Goal: Answer question/provide support: Share knowledge or assist other users

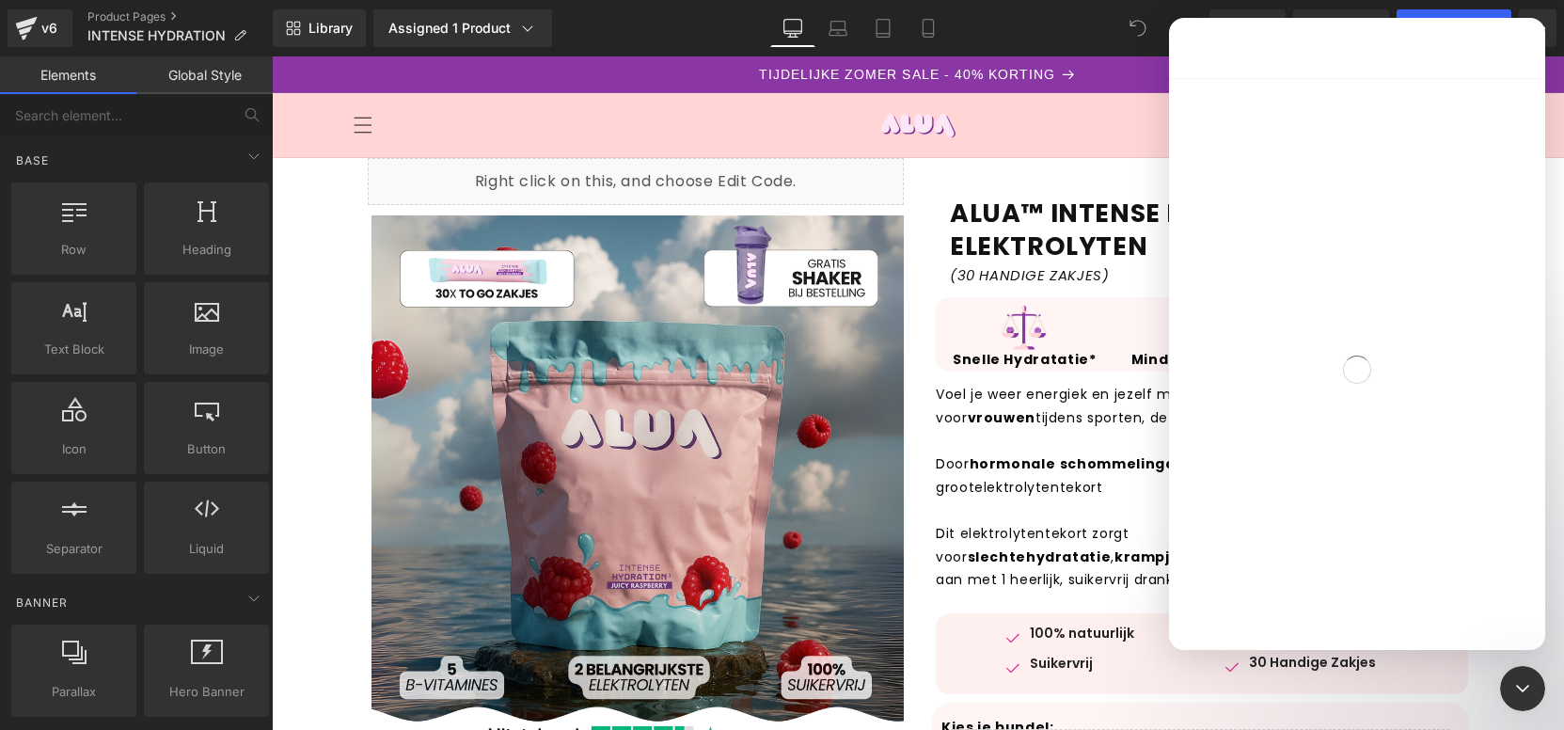
scroll to position [189, 0]
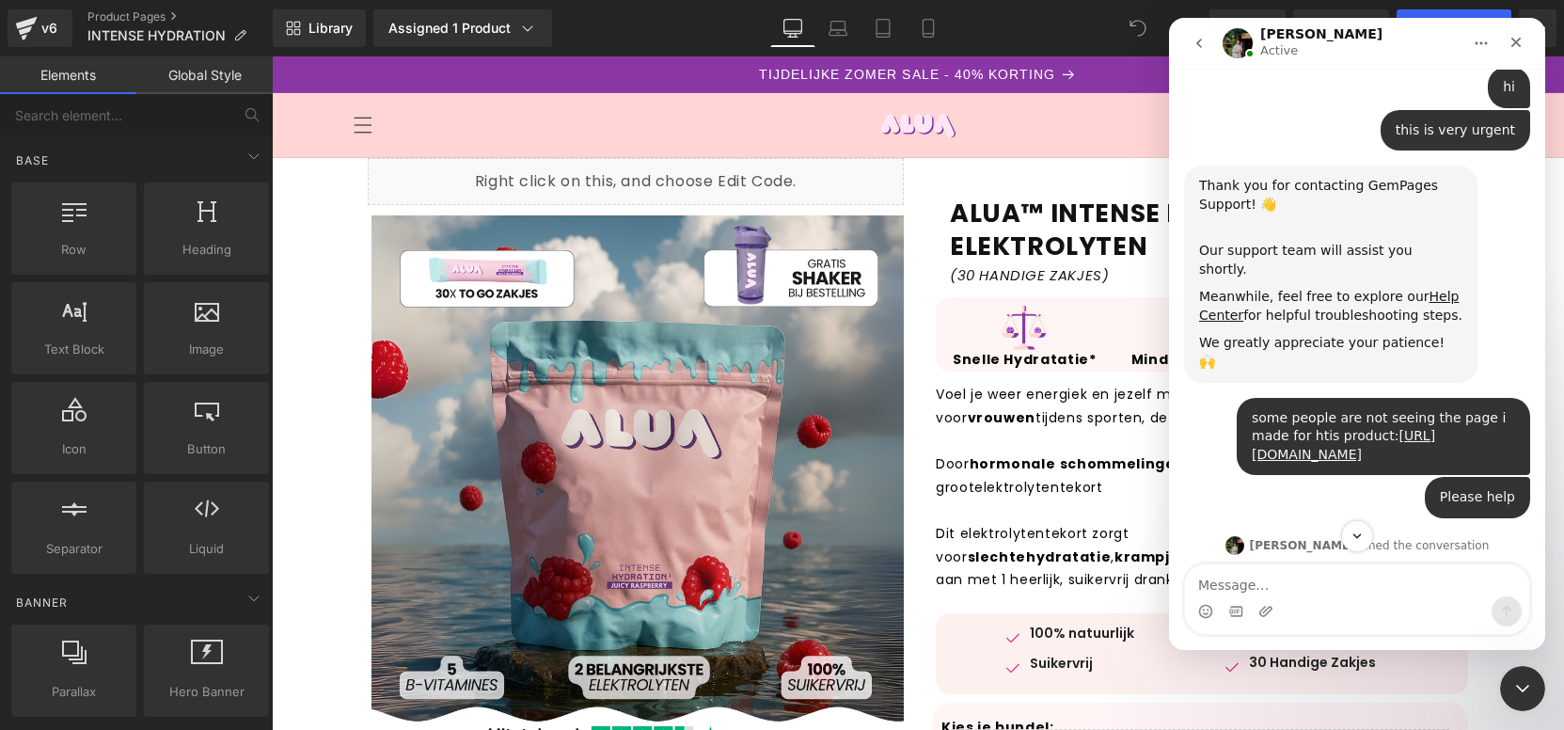
click at [1328, 574] on textarea "Message…" at bounding box center [1357, 580] width 344 height 32
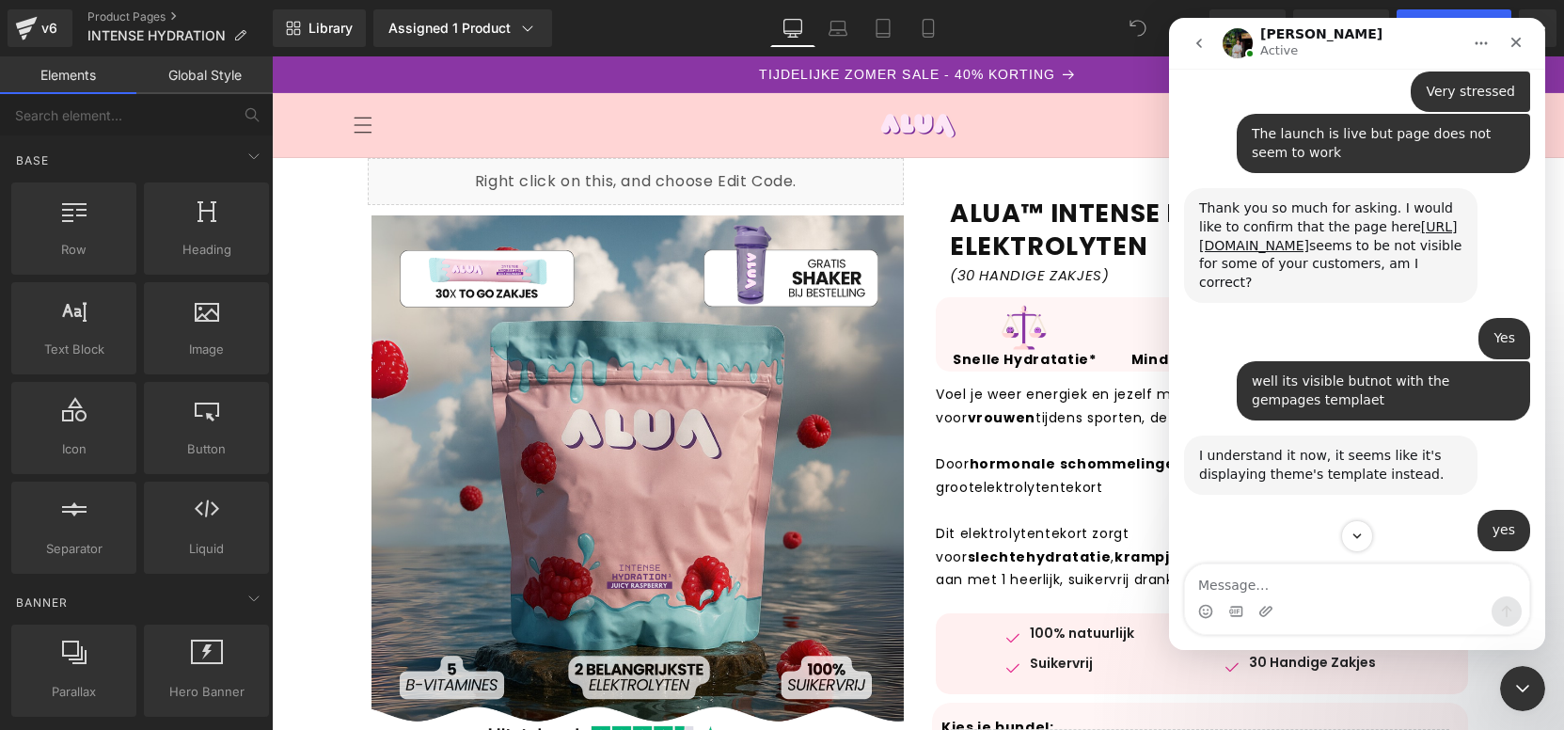
scroll to position [3128, 0]
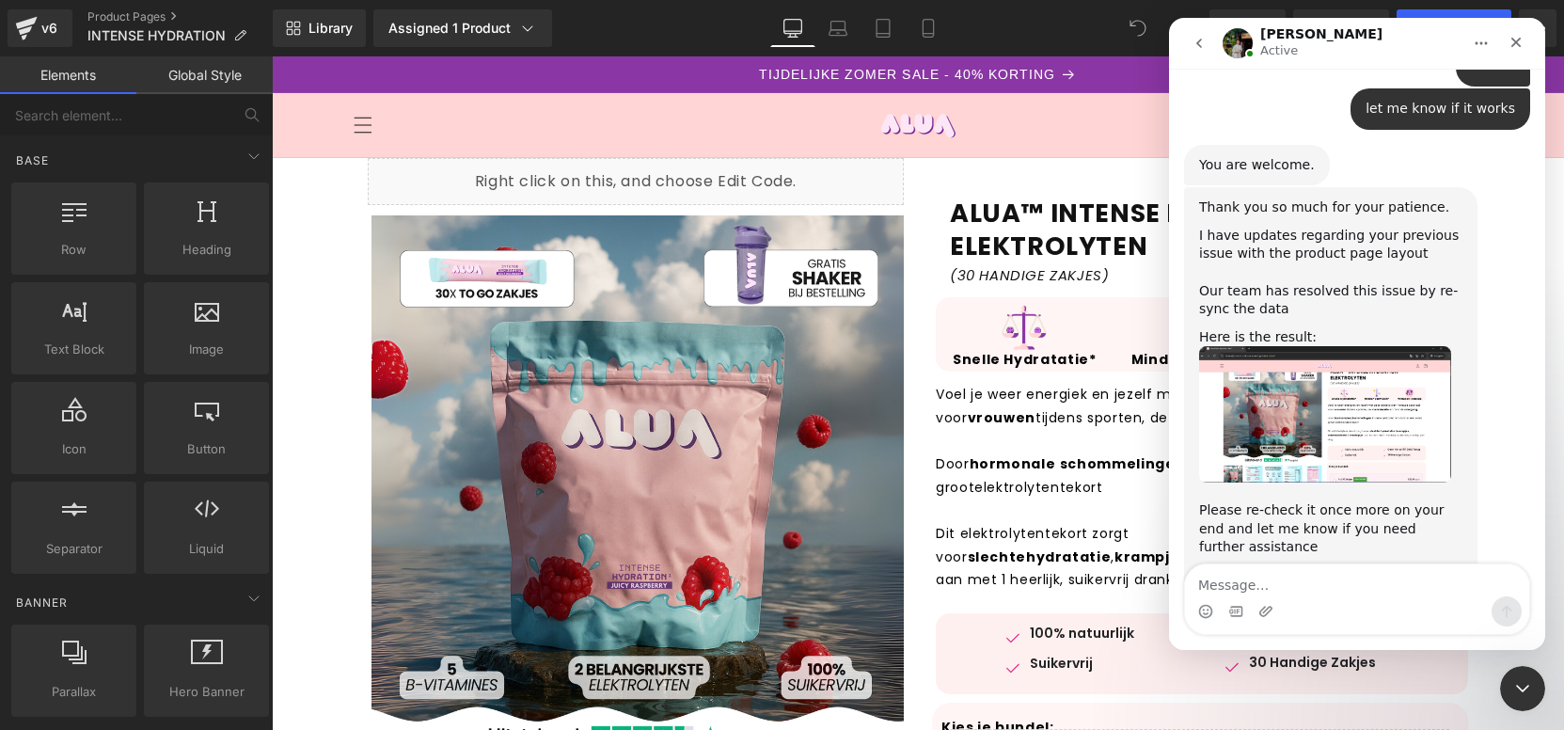
click at [1357, 589] on textarea "Message…" at bounding box center [1357, 580] width 344 height 32
type textarea "Okay fetat!"
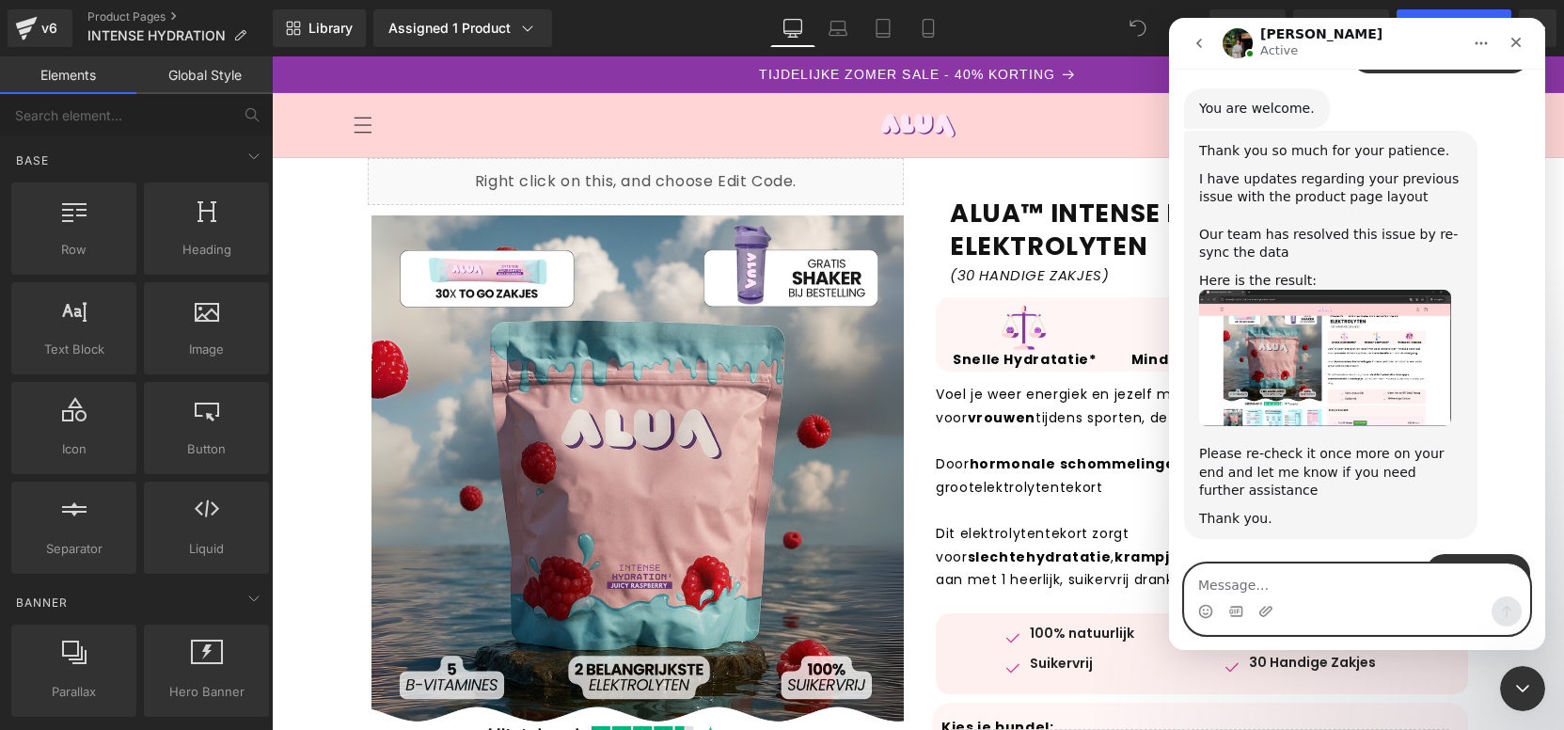
scroll to position [3296, 0]
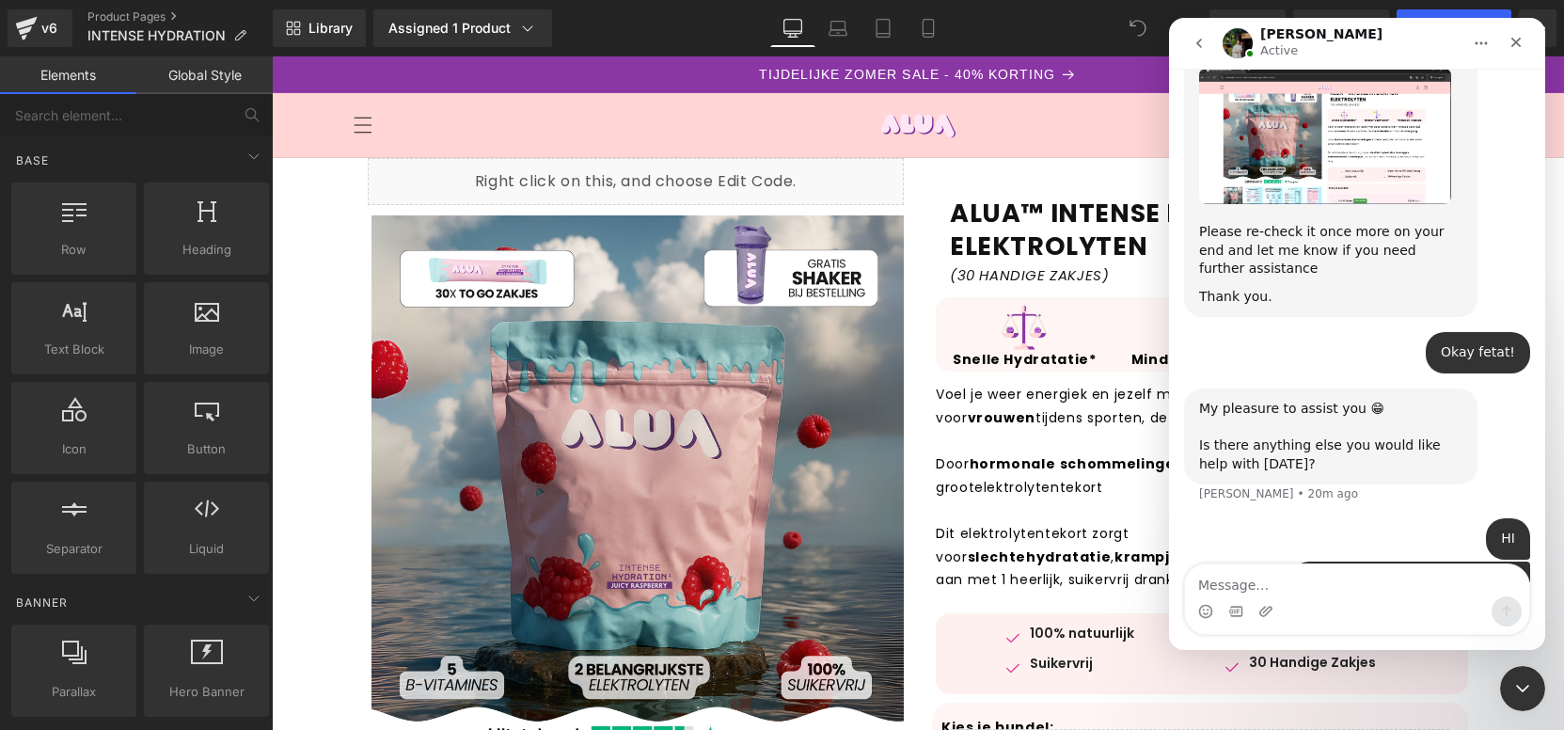
scroll to position [3438, 0]
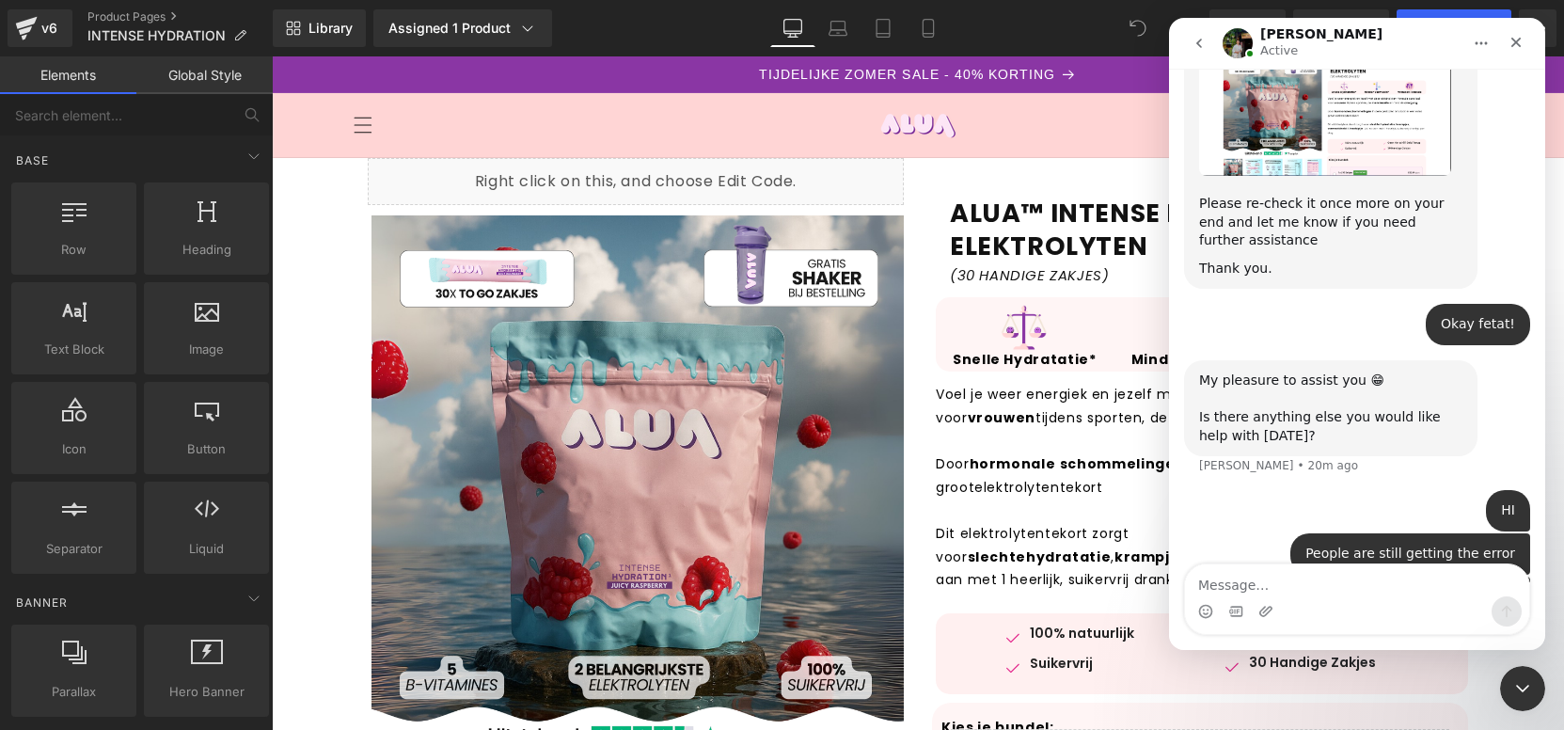
click at [1474, 9] on div at bounding box center [782, 336] width 1564 height 673
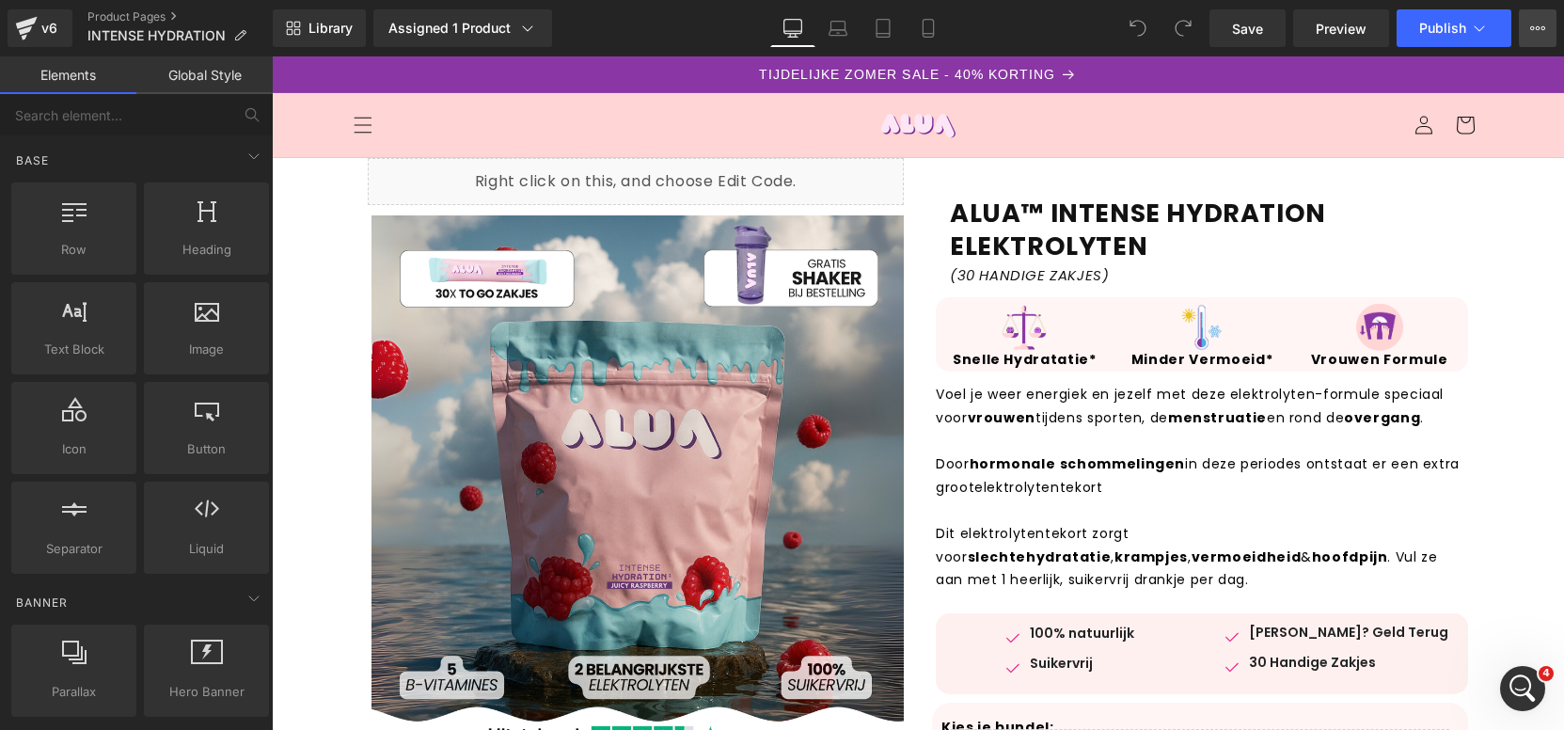
scroll to position [0, 0]
click at [1447, 17] on button "Publish" at bounding box center [1453, 28] width 115 height 38
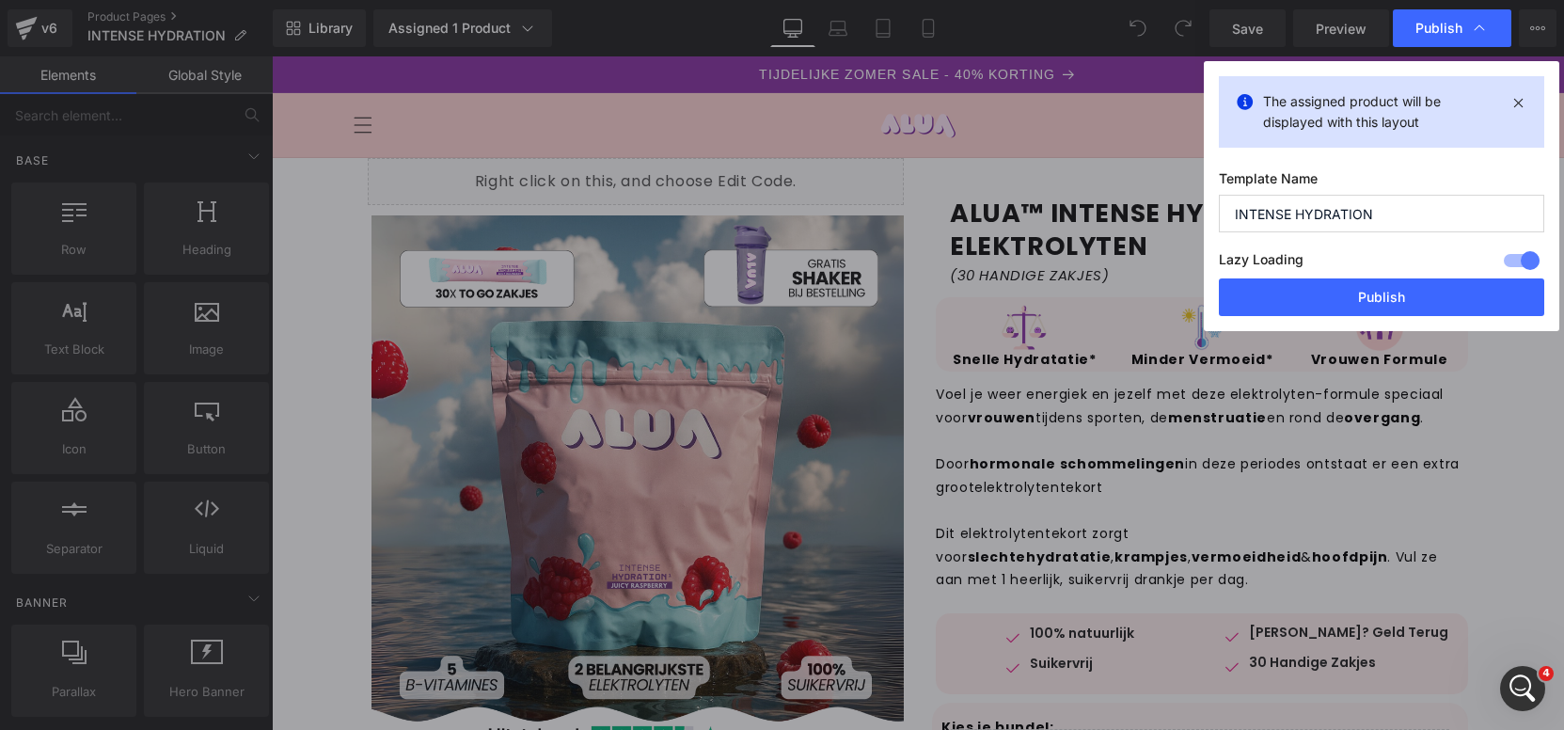
scroll to position [3438, 0]
click at [1391, 294] on button "Publish" at bounding box center [1381, 297] width 325 height 38
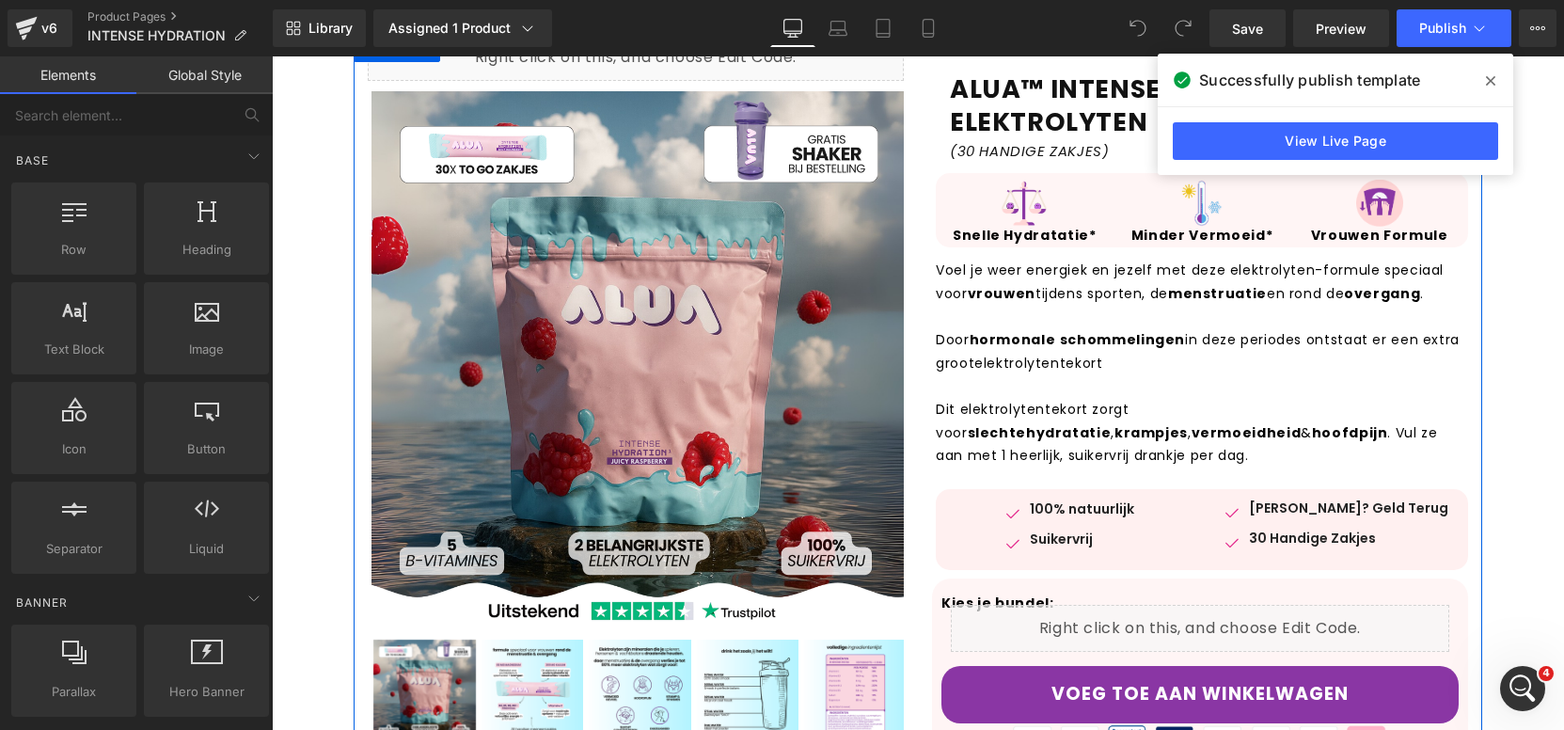
scroll to position [0, 0]
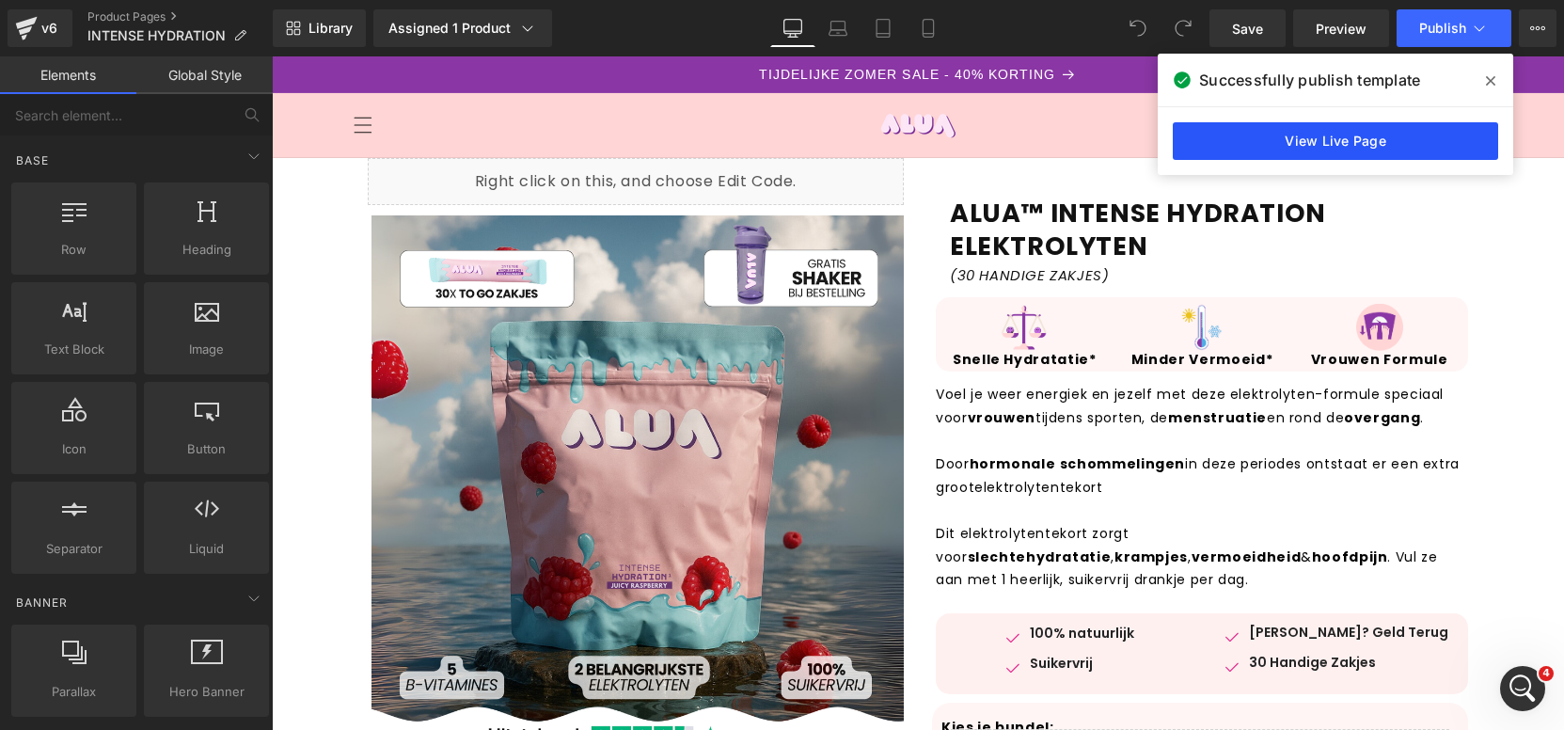
click at [1389, 147] on link "View Live Page" at bounding box center [1334, 141] width 325 height 38
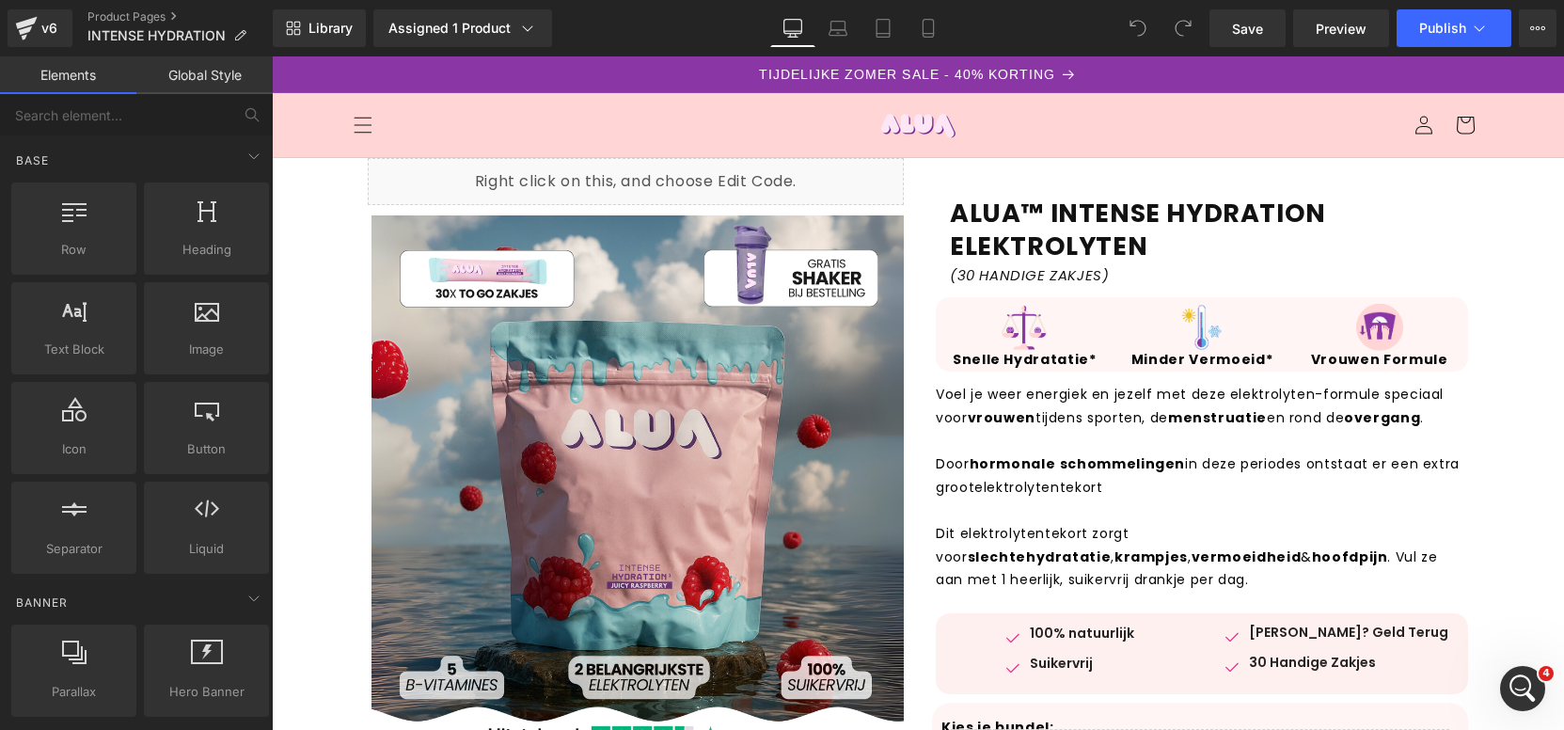
scroll to position [3438, 0]
click at [1504, 678] on div "Open Intercom Messenger" at bounding box center [1519, 685] width 62 height 62
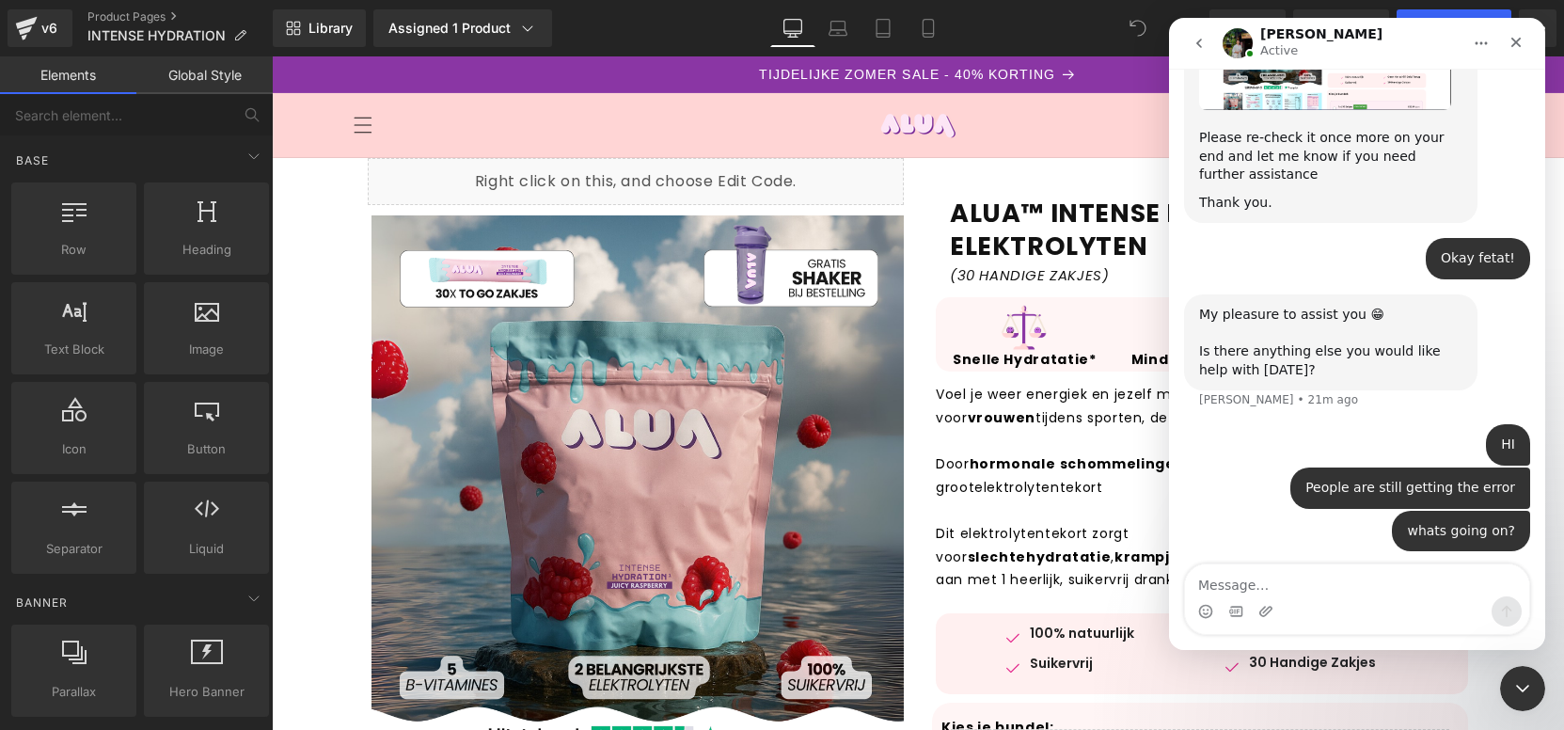
scroll to position [3510, 0]
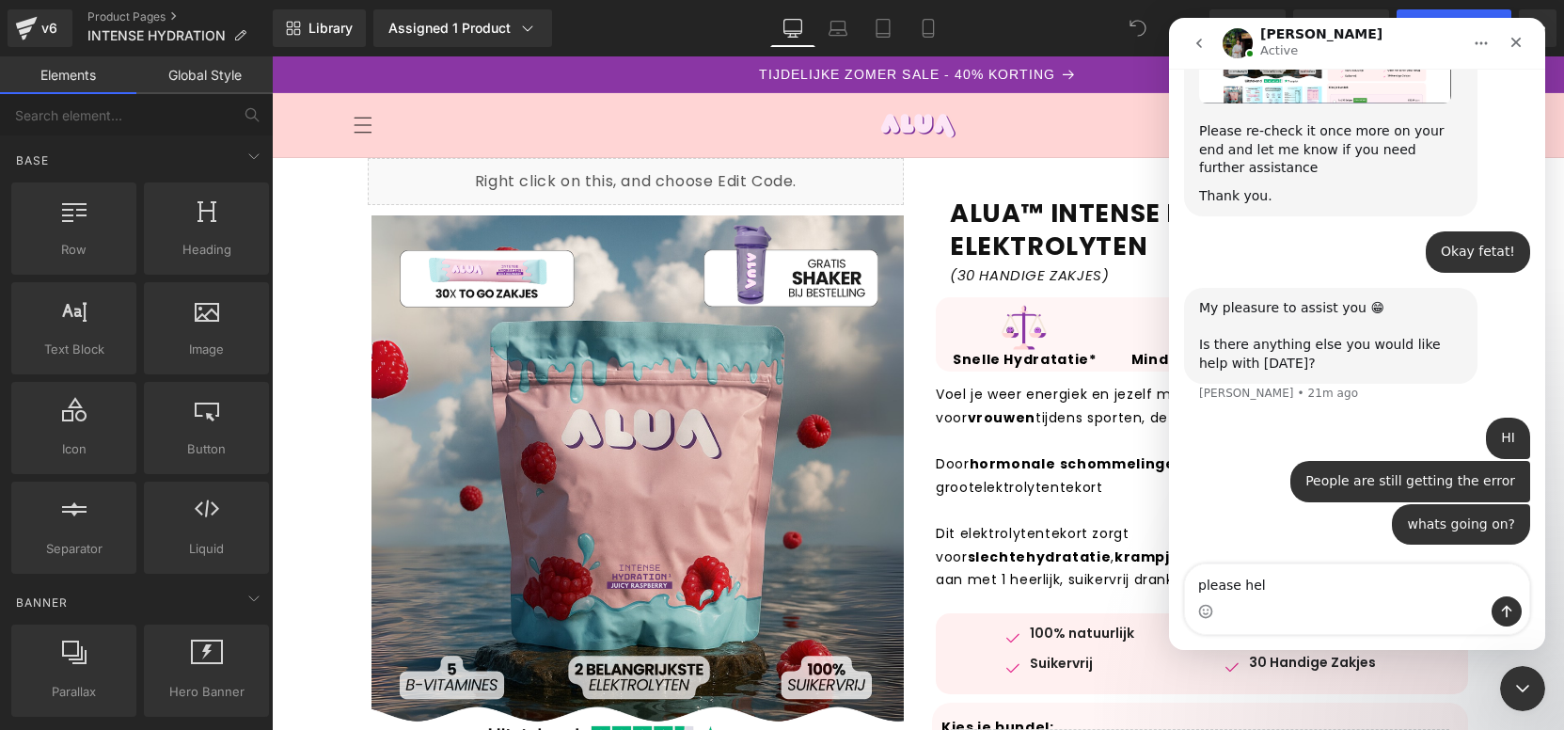
type textarea "please help"
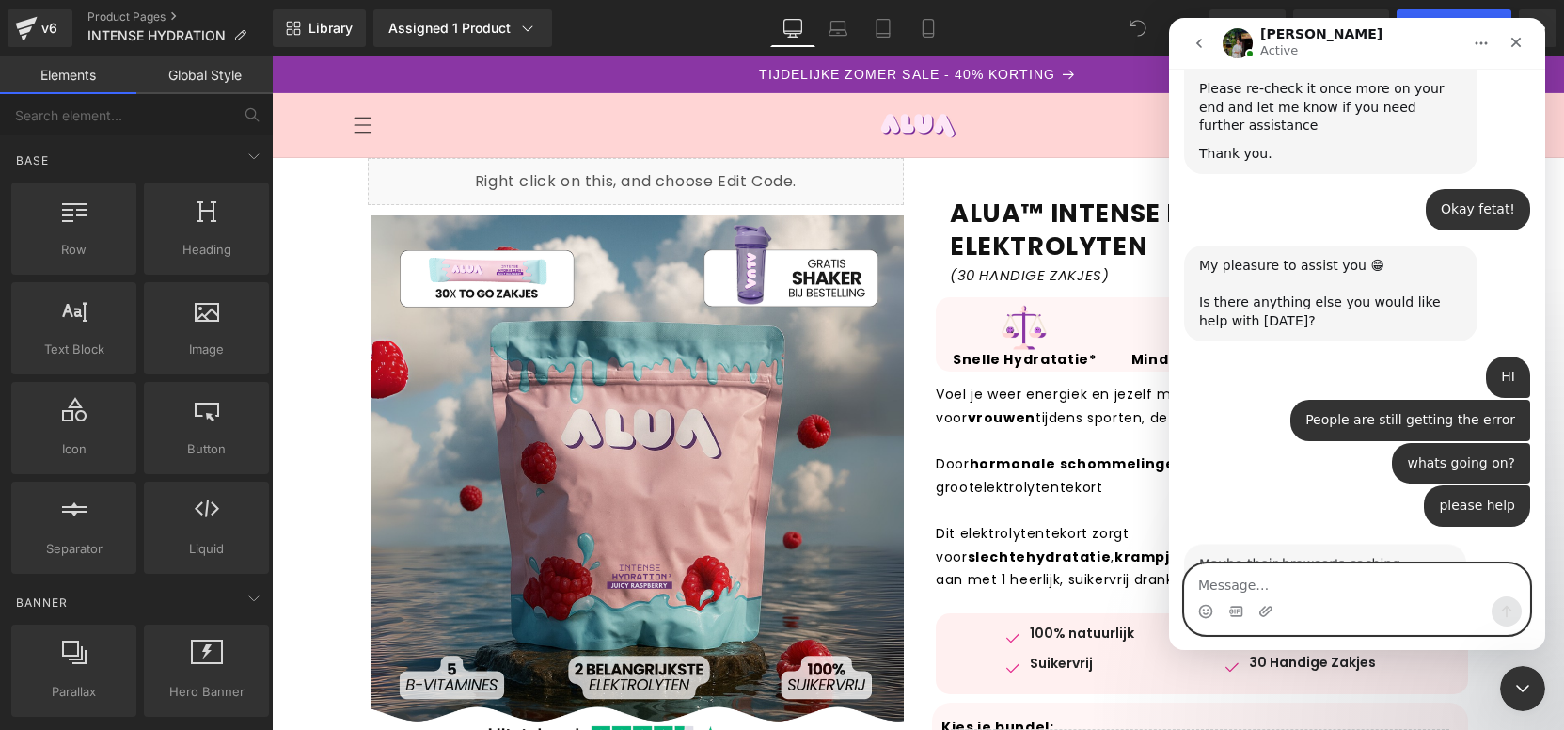
scroll to position [3742, 0]
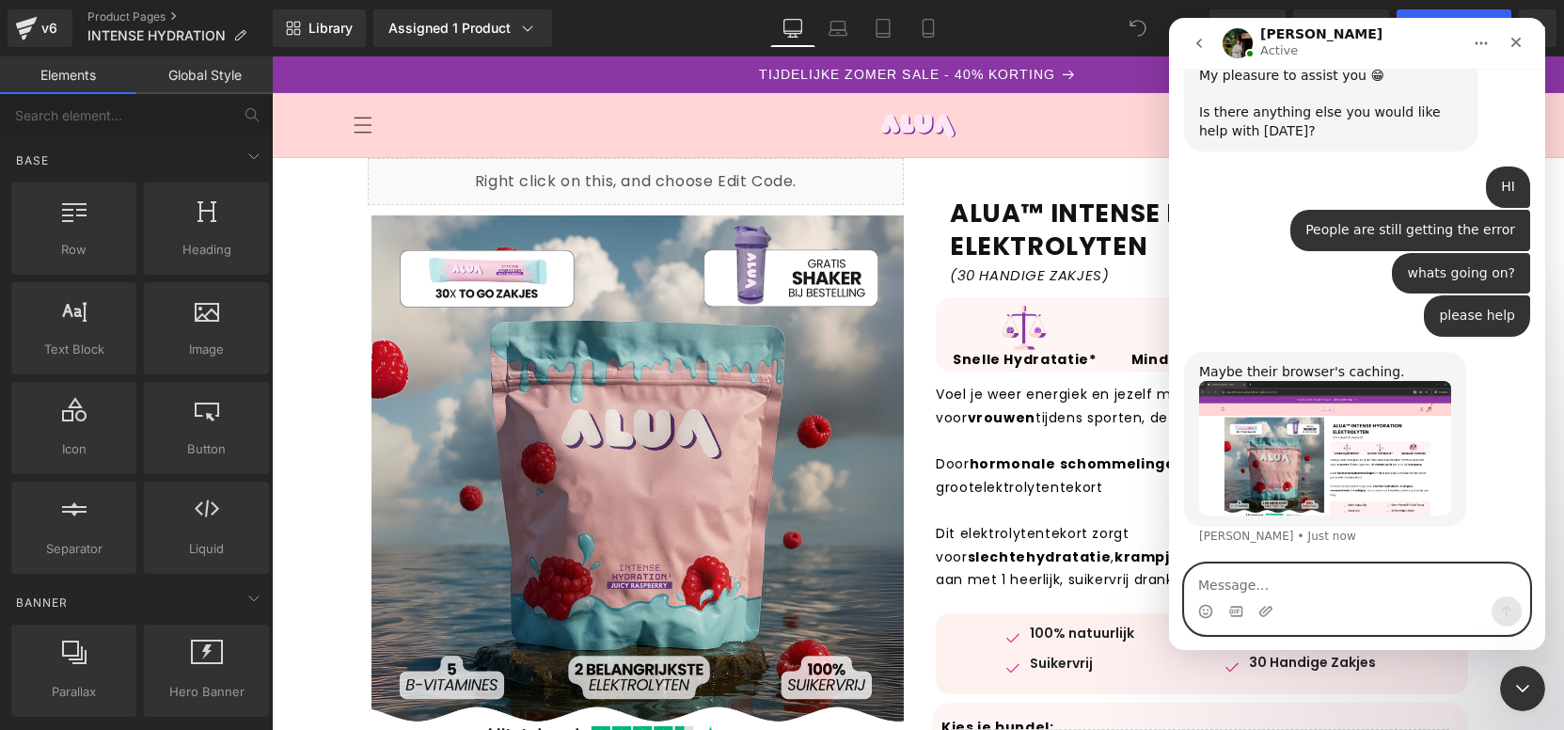
paste textarea "[URL][DOMAIN_NAME]"
type textarea "[URL][DOMAIN_NAME]"
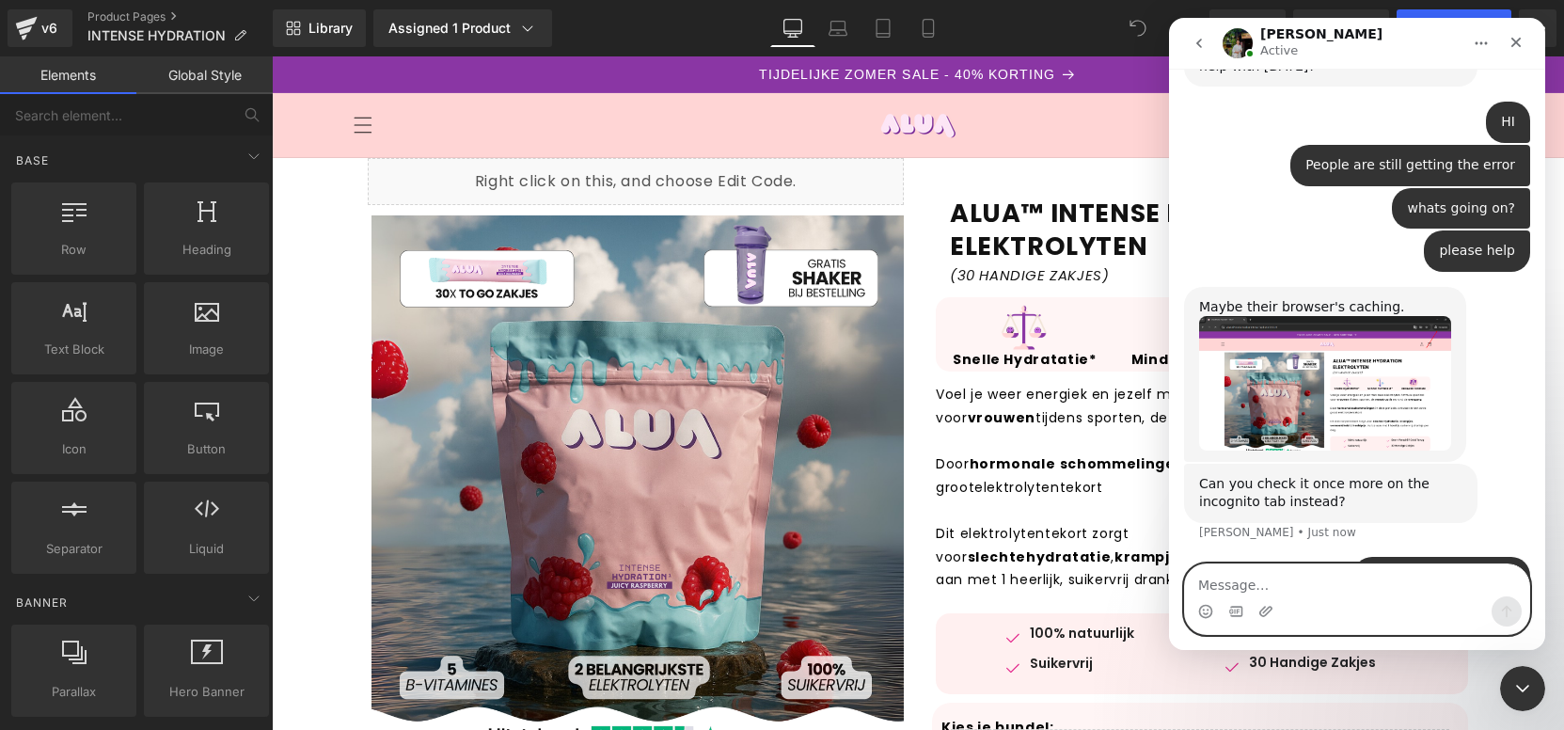
scroll to position [3806, 0]
click at [1293, 585] on textarea "Message…" at bounding box center [1357, 580] width 344 height 32
type textarea "Yes i already did a couple of times"
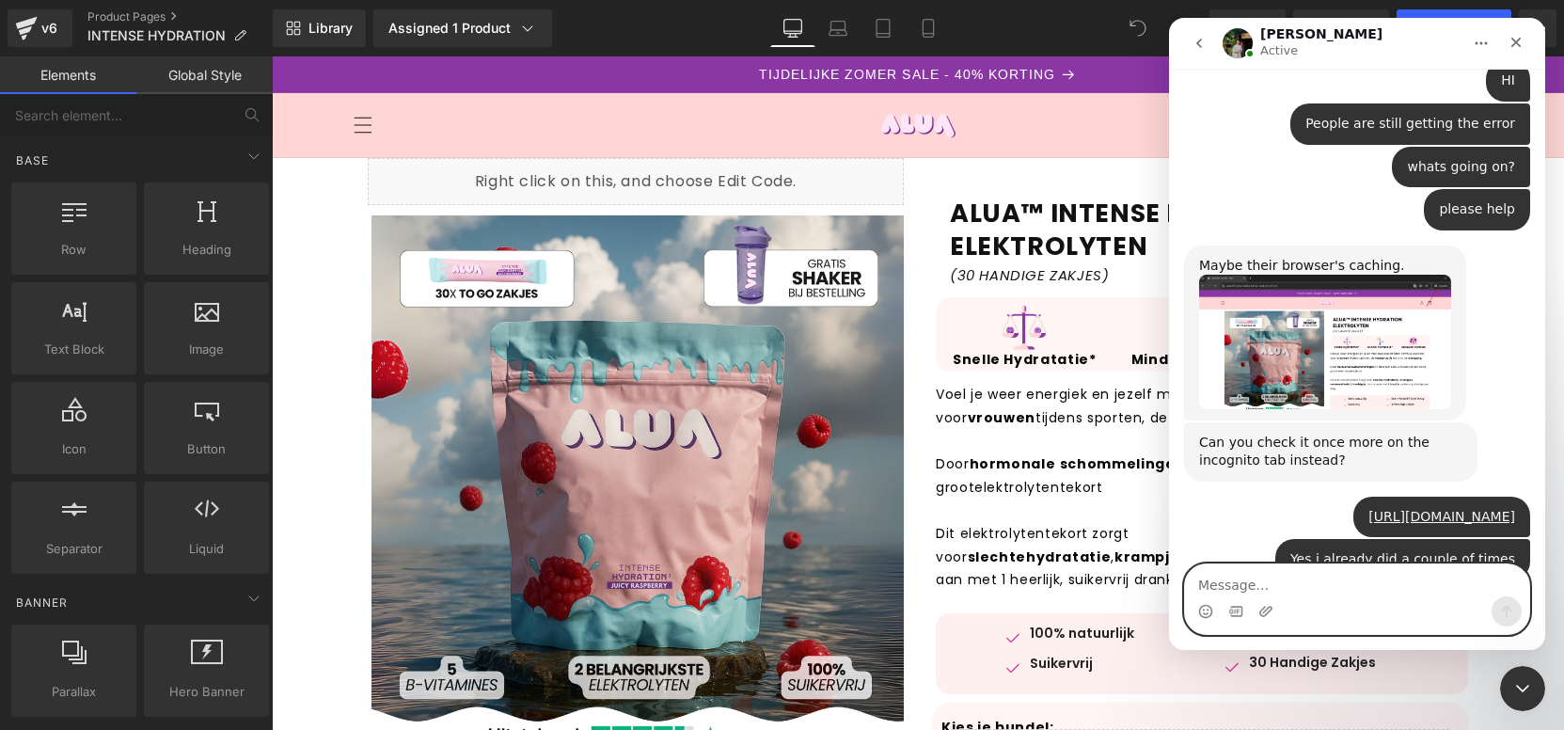
scroll to position [3923, 0]
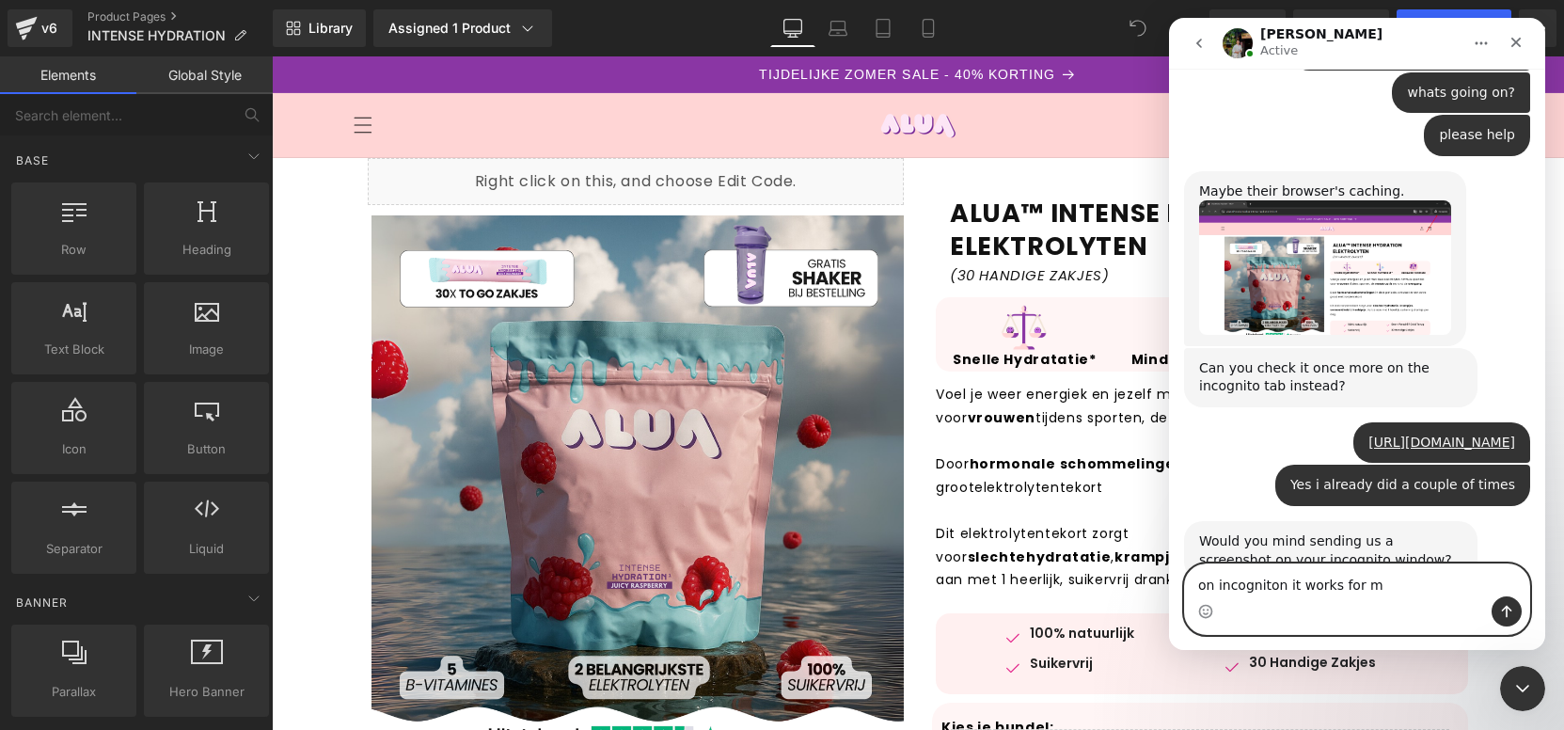
type textarea "on incogniton it works for me"
type textarea "c"
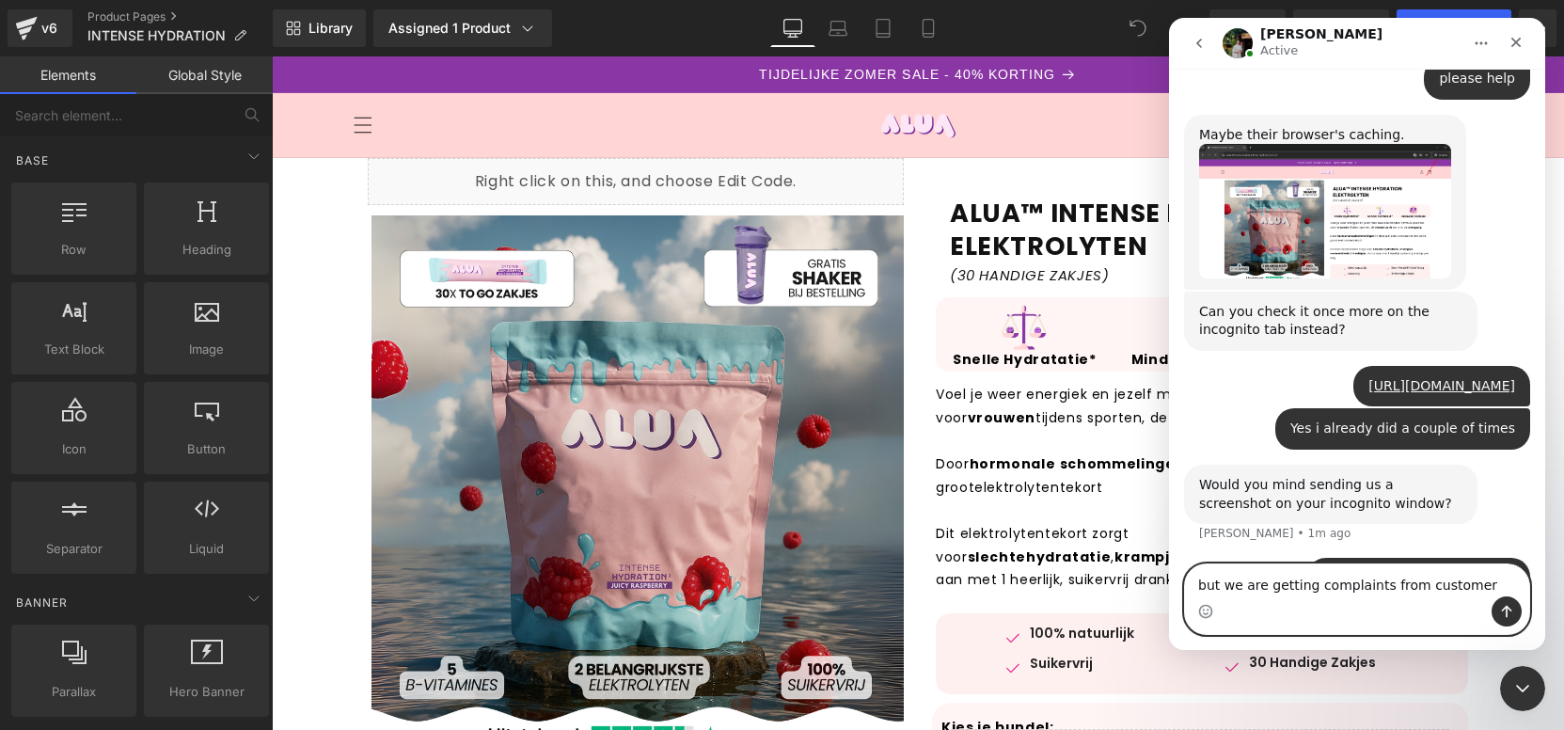
type textarea "but we are getting complaints from customers"
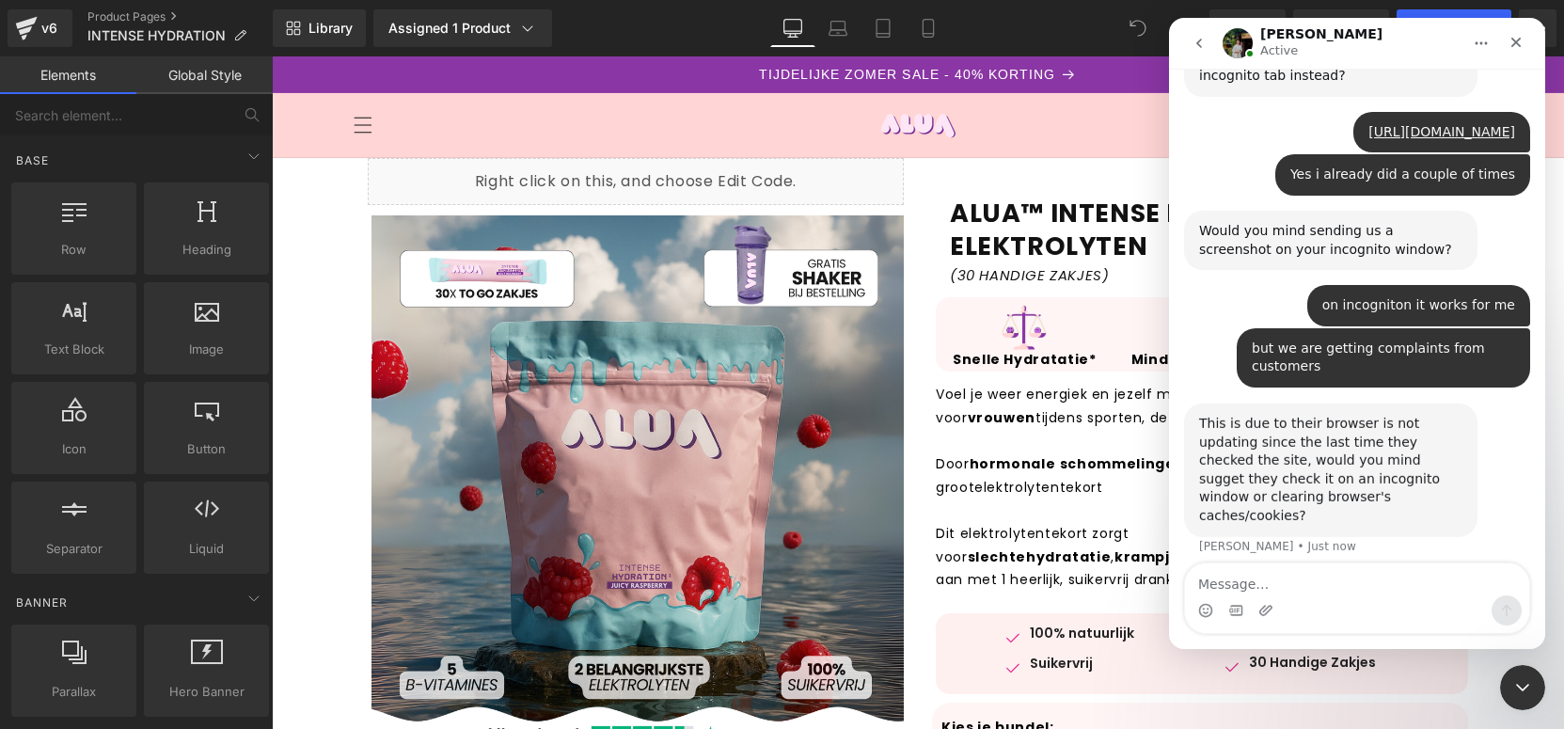
scroll to position [4243, 0]
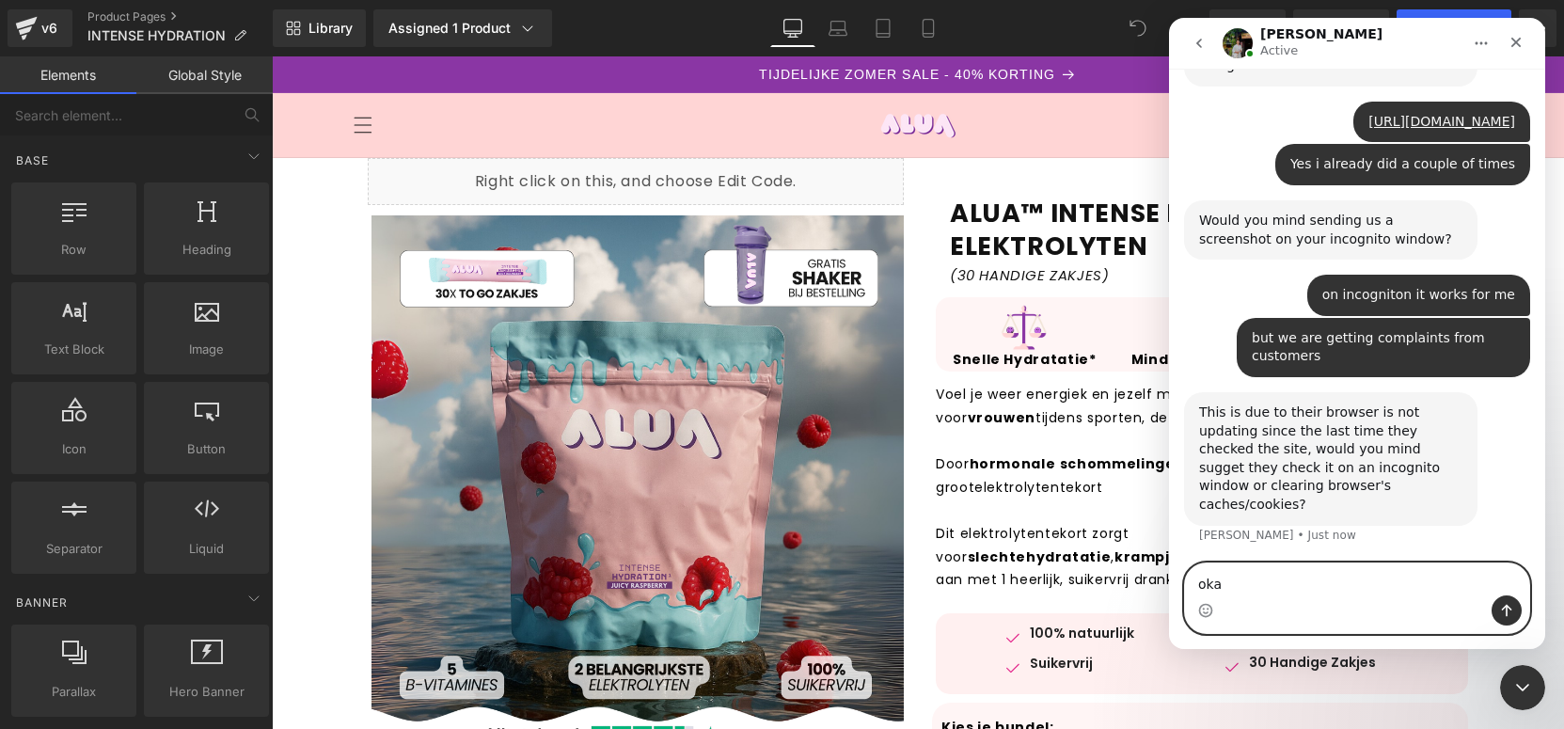
type textarea "okay"
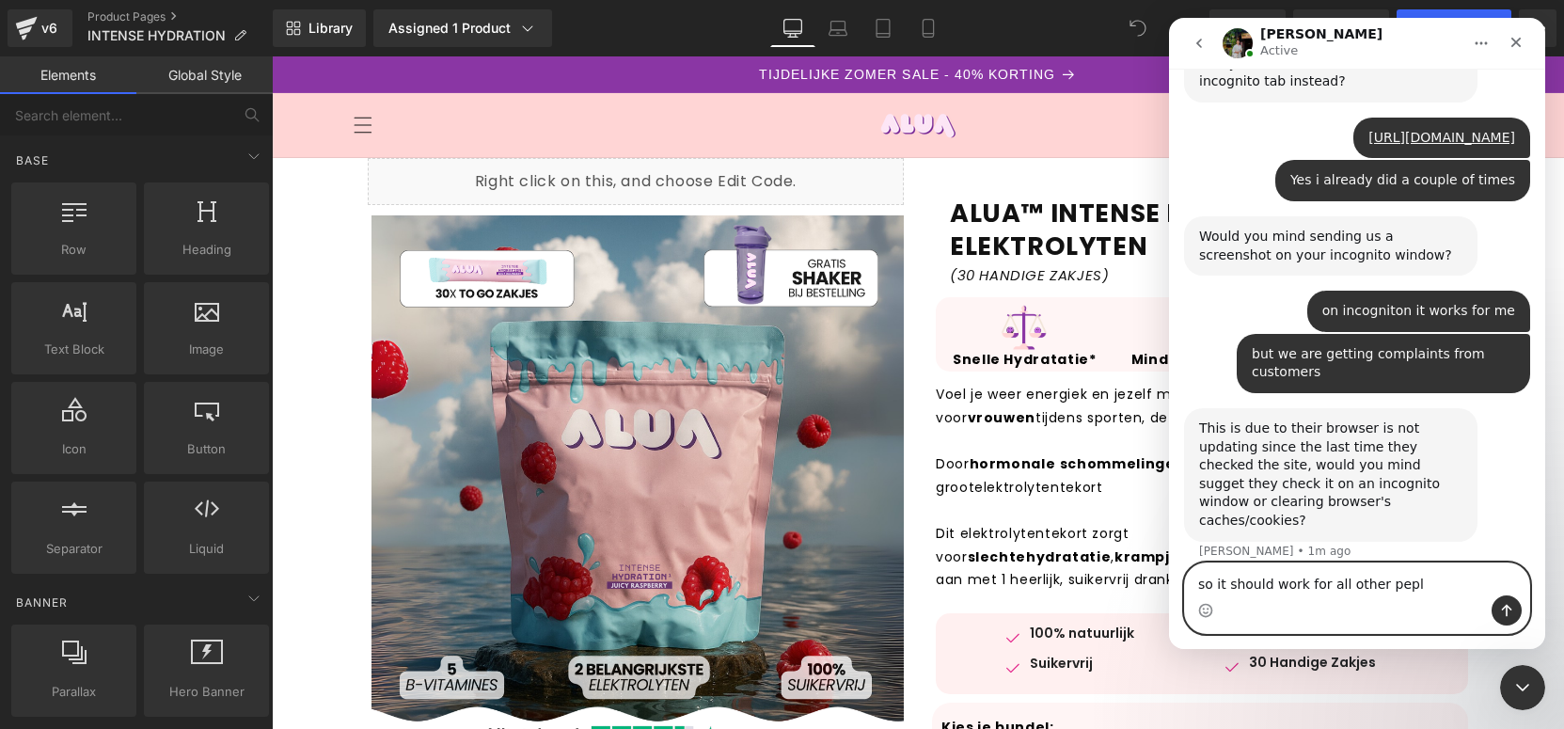
scroll to position [4300, 0]
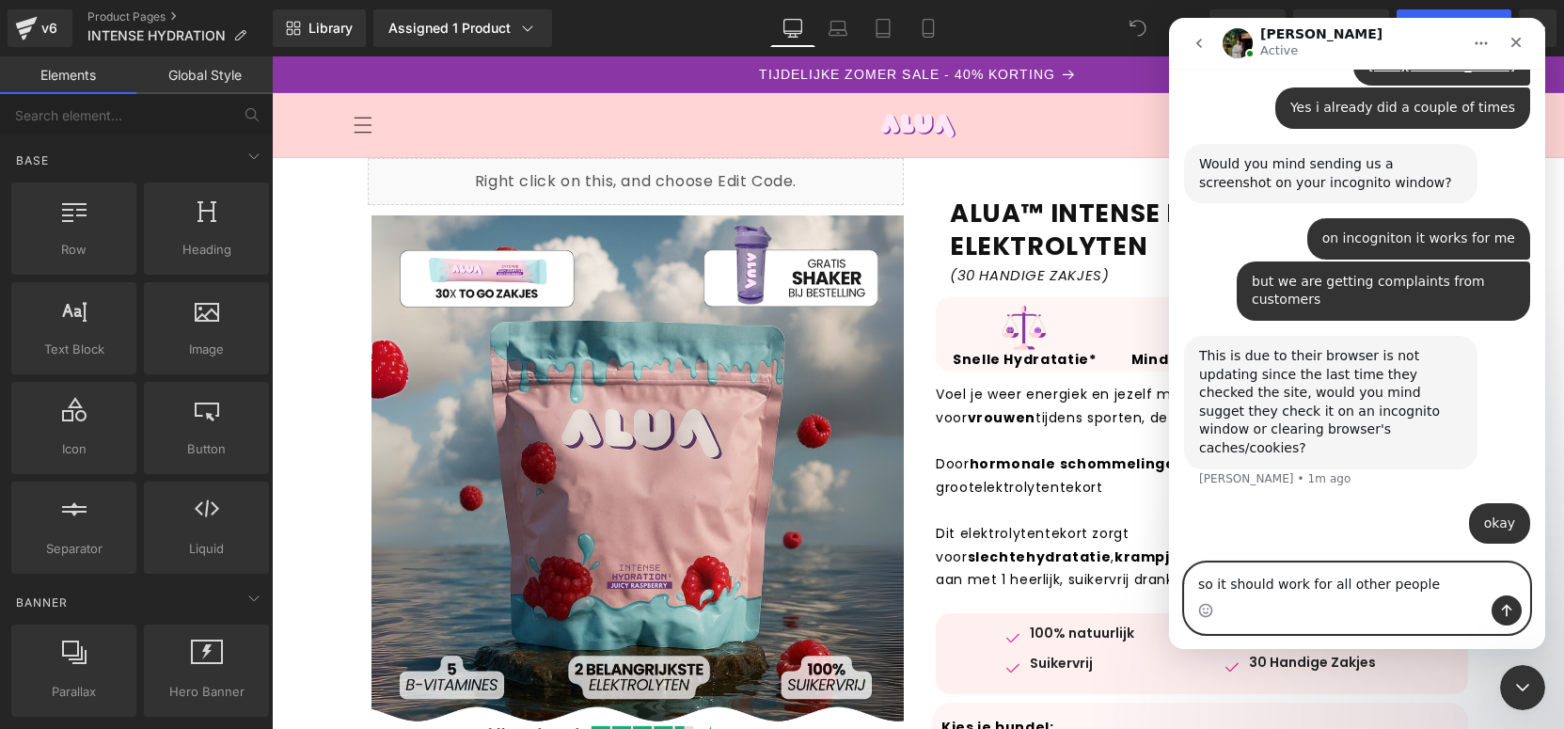
type textarea "so it should work for all other people?"
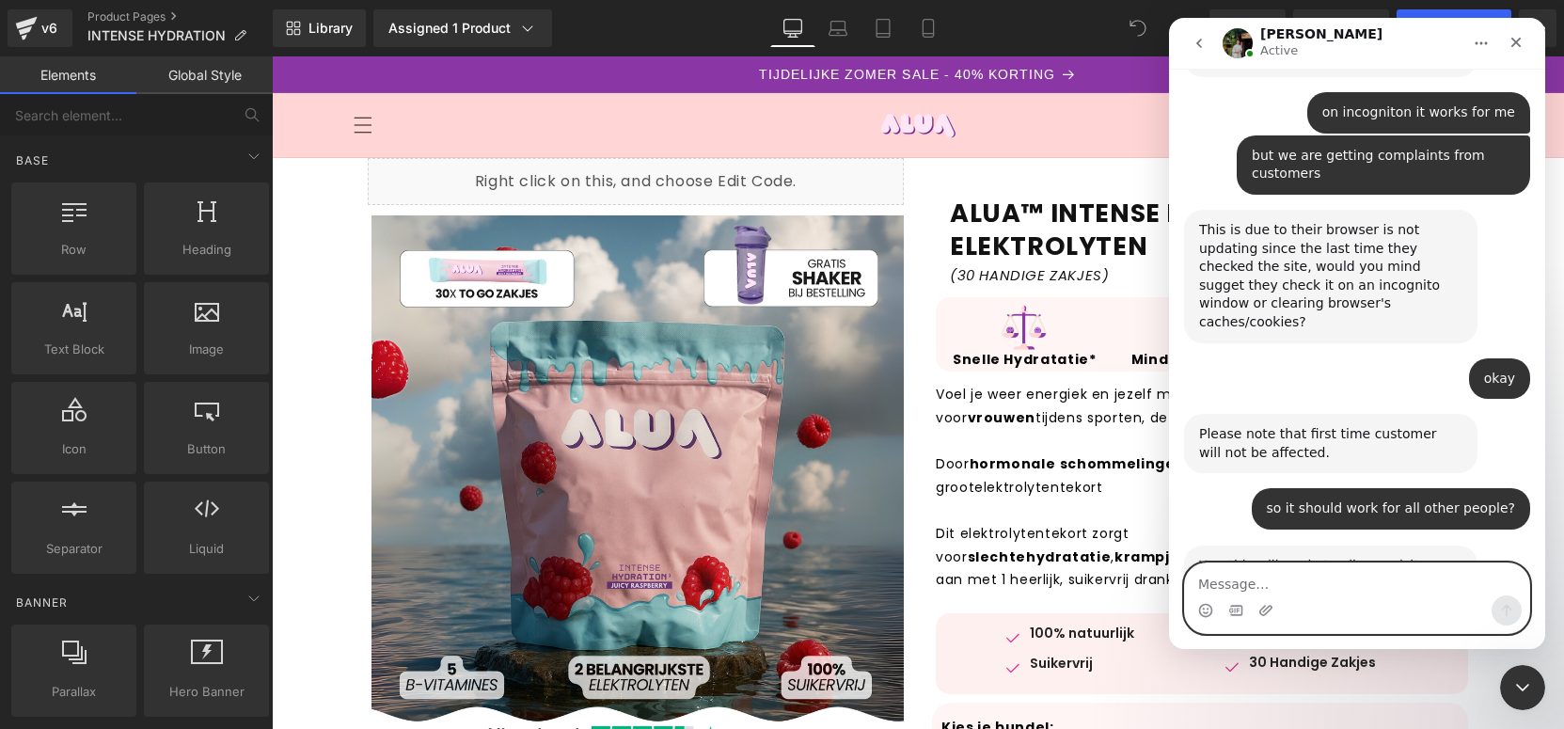
scroll to position [4450, 0]
